Goal: Information Seeking & Learning: Understand process/instructions

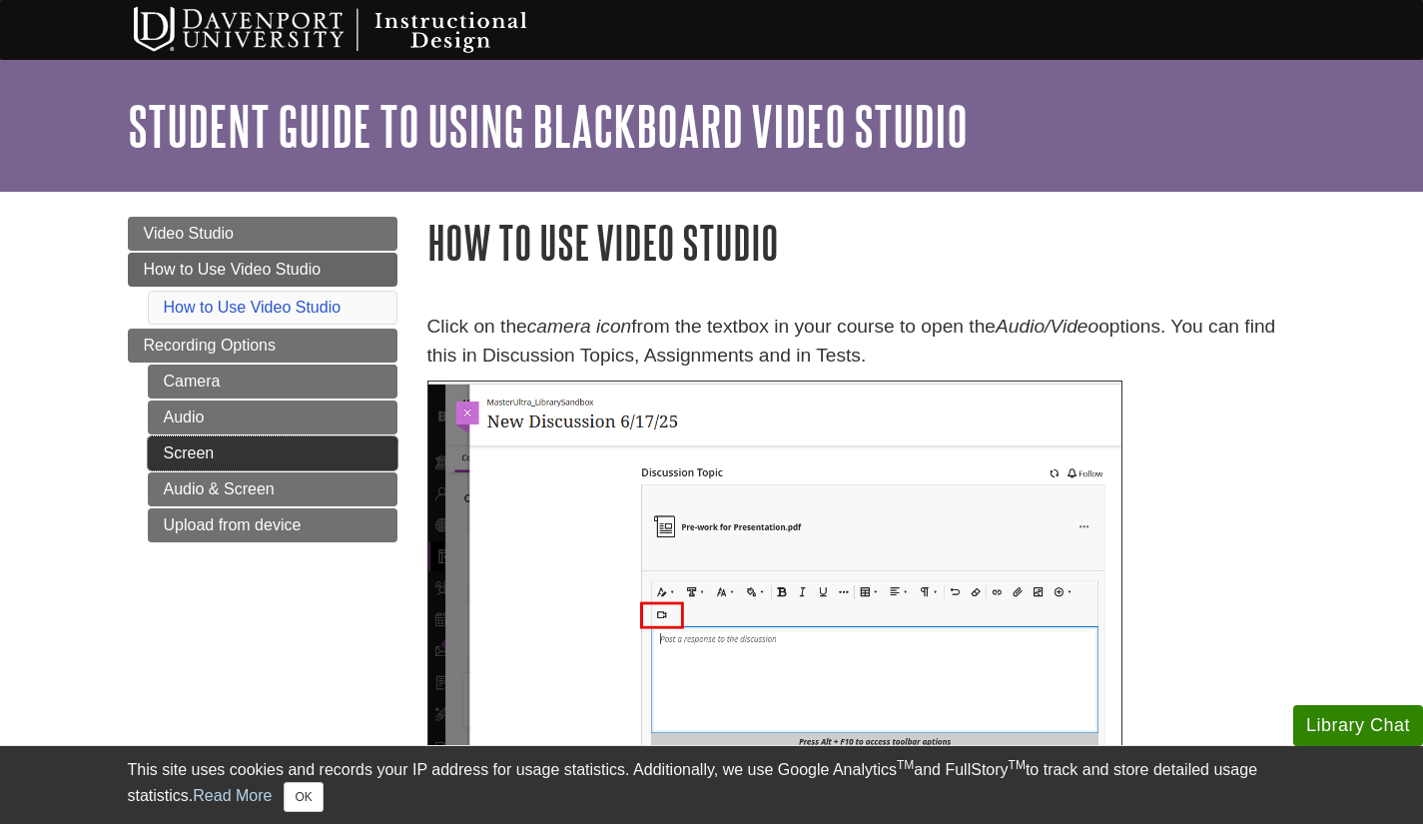
click at [282, 456] on link "Screen" at bounding box center [273, 453] width 250 height 34
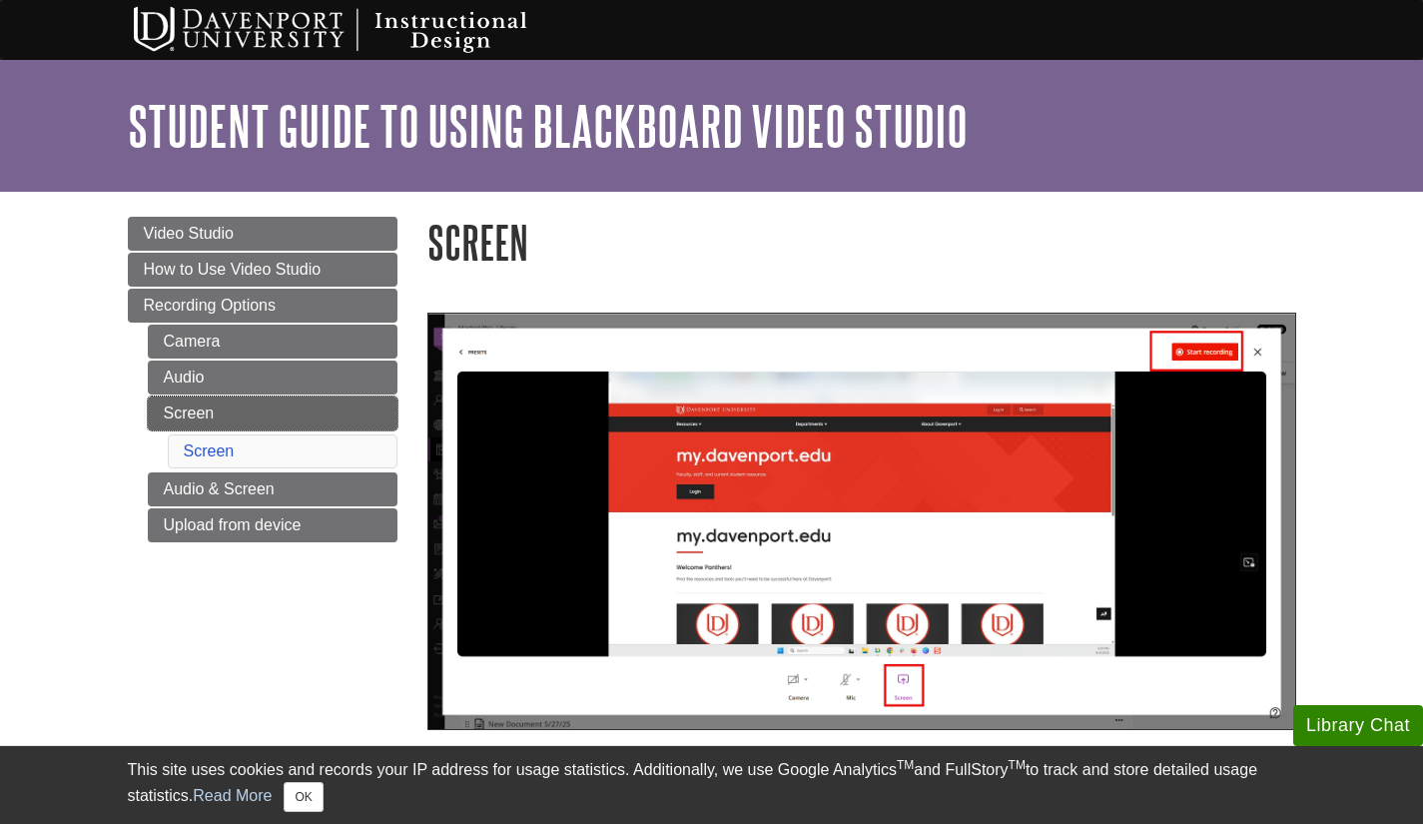
click at [251, 408] on link "Screen" at bounding box center [273, 413] width 250 height 34
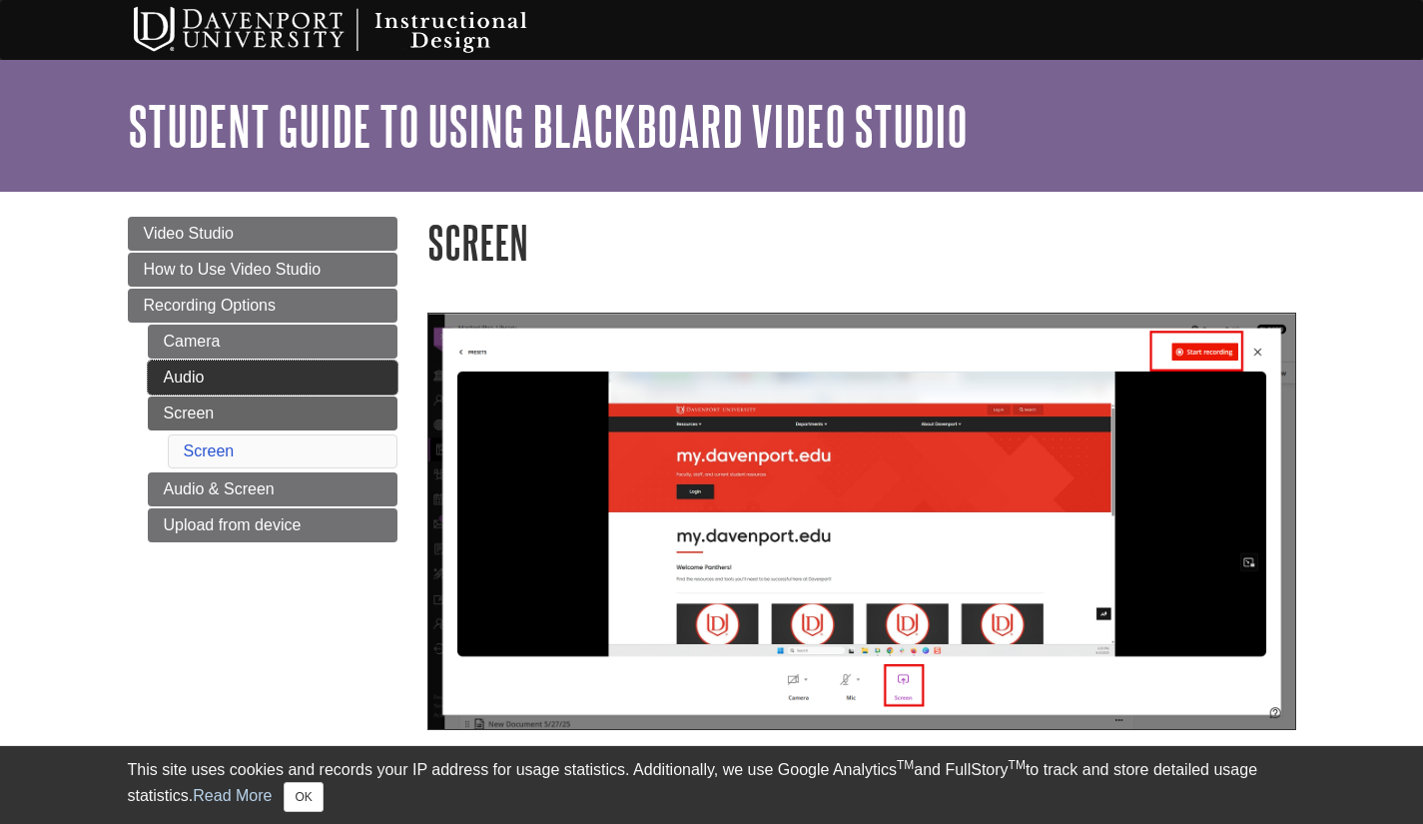
click at [253, 389] on link "Audio" at bounding box center [273, 378] width 250 height 34
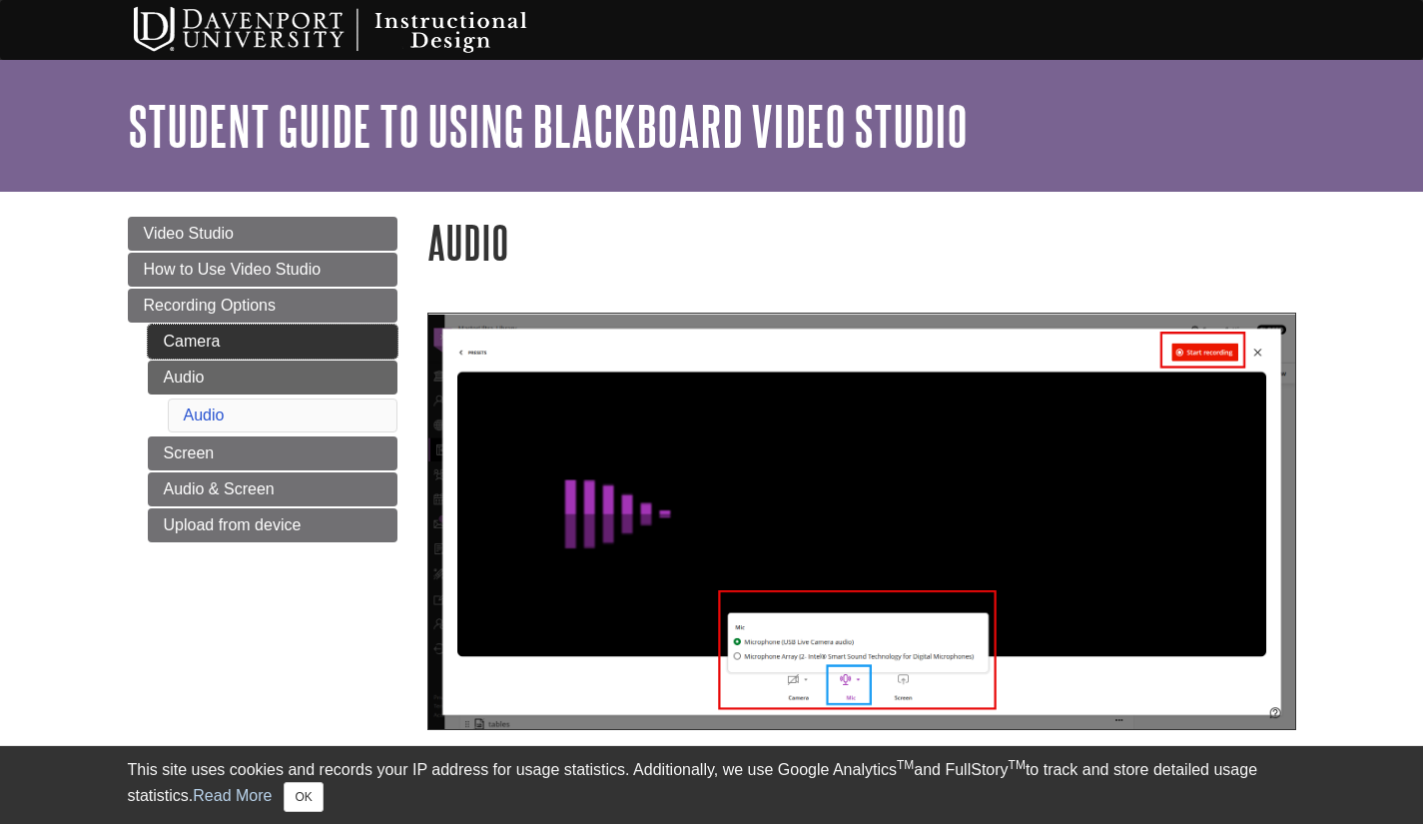
click at [244, 344] on link "Camera" at bounding box center [273, 342] width 250 height 34
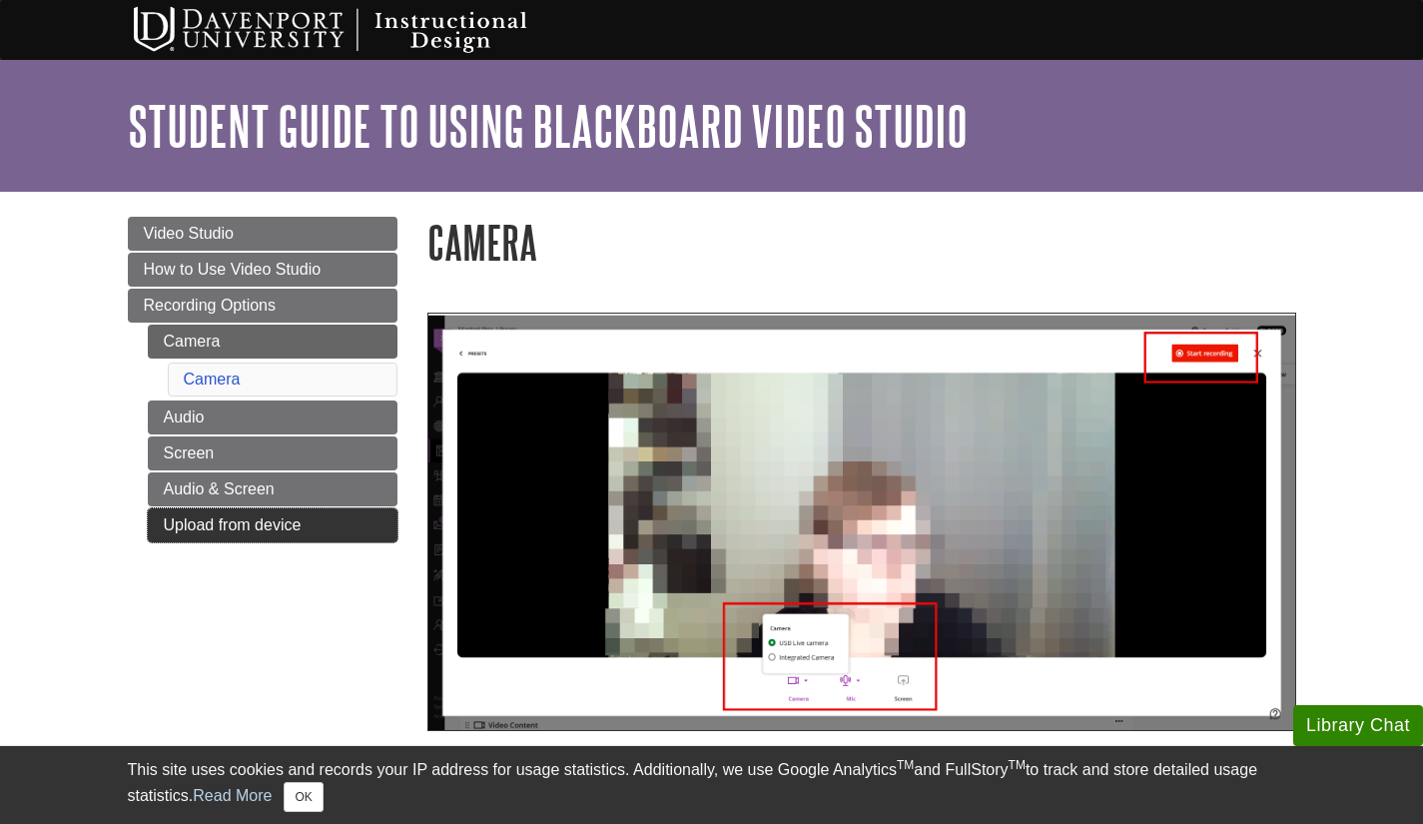
click at [235, 527] on link "Upload from device" at bounding box center [273, 525] width 250 height 34
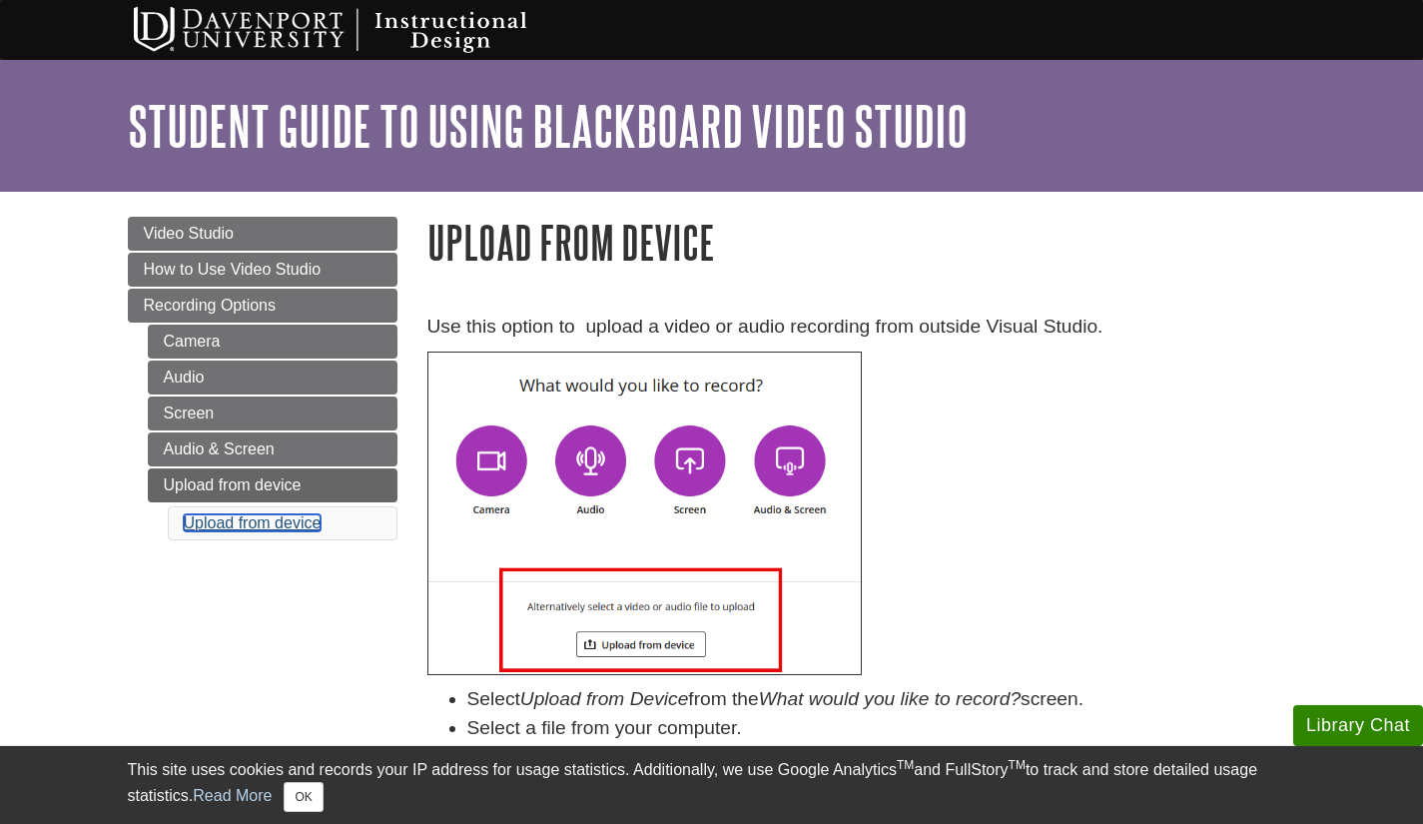
click at [235, 527] on link "Upload from device" at bounding box center [253, 522] width 138 height 17
